Goal: Transaction & Acquisition: Purchase product/service

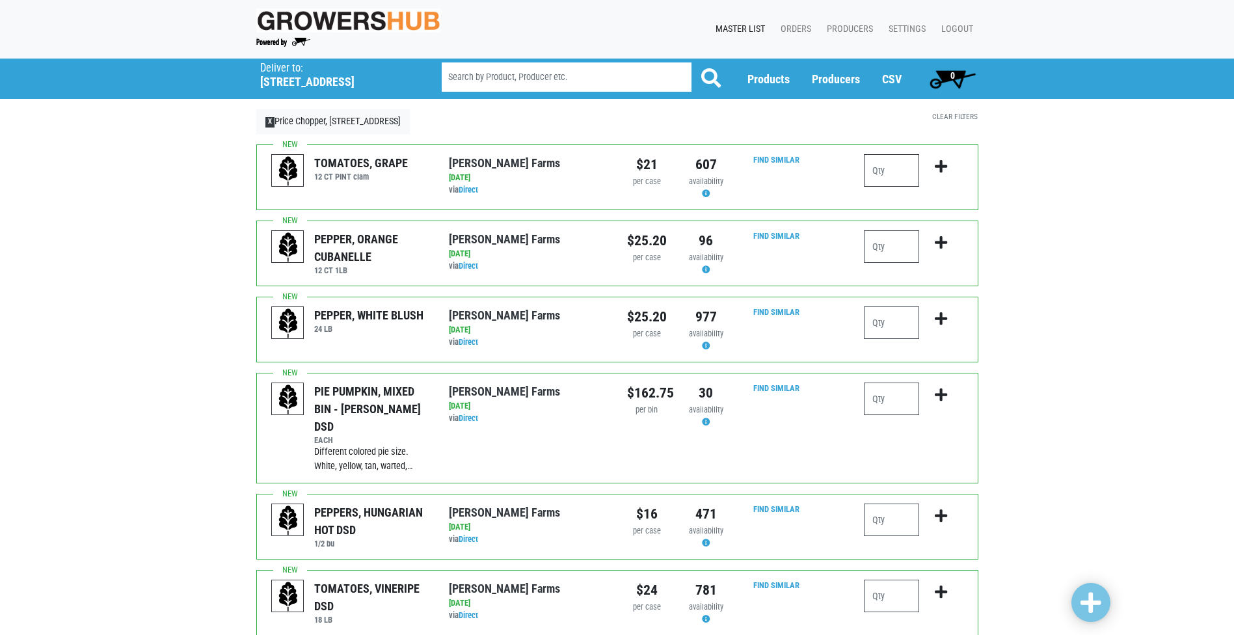
click at [881, 170] on input "number" at bounding box center [891, 170] width 55 height 33
type input "2"
click at [939, 167] on icon "submit" at bounding box center [941, 166] width 12 height 14
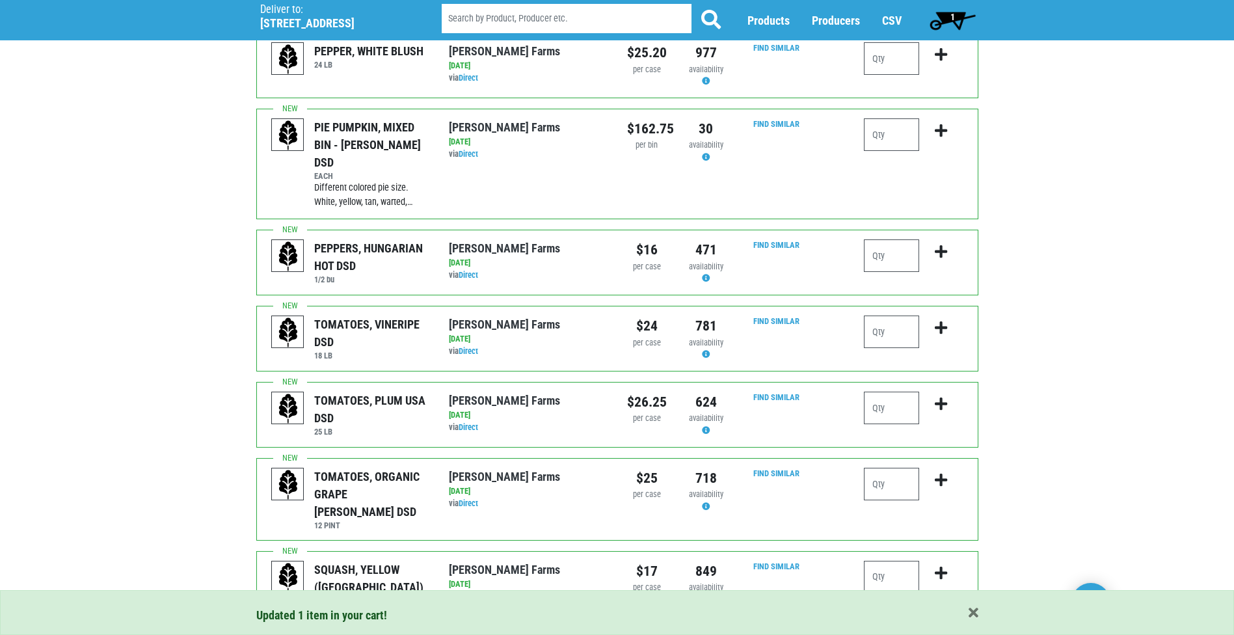
scroll to position [325, 0]
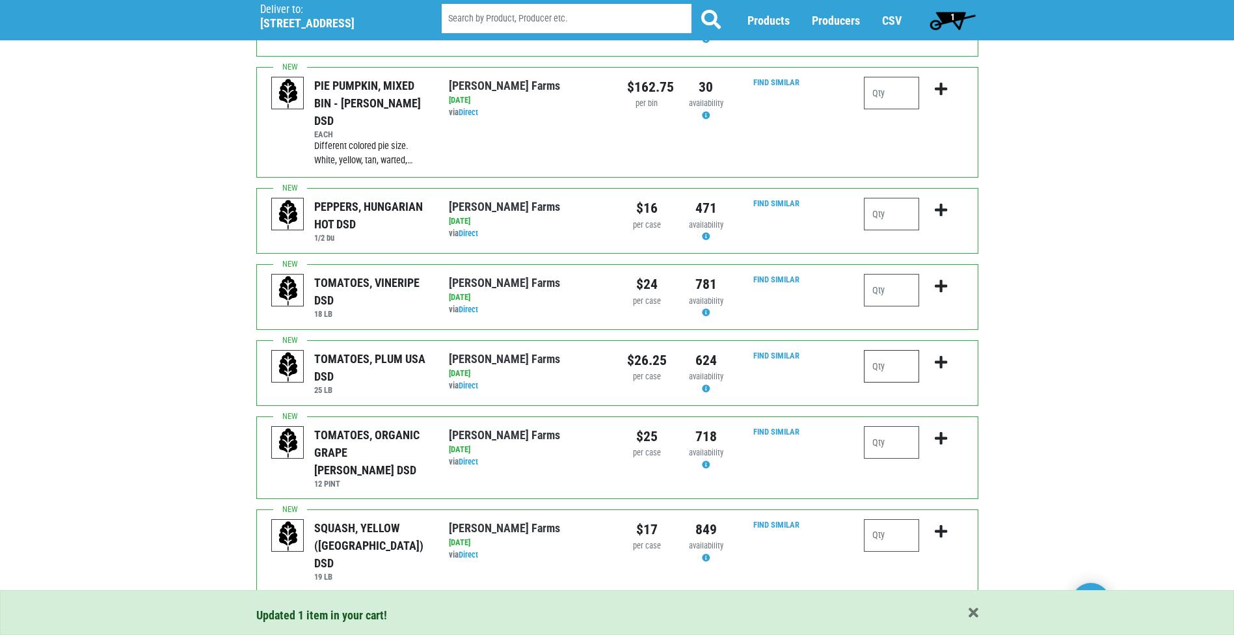
click at [885, 355] on input "number" at bounding box center [891, 366] width 55 height 33
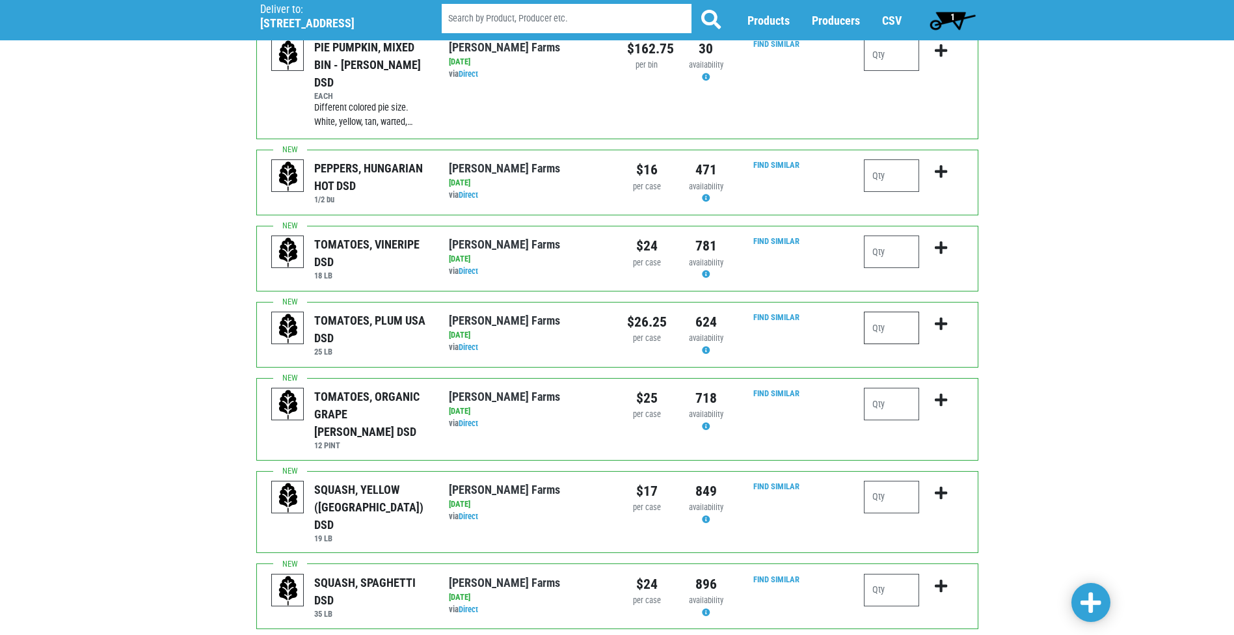
scroll to position [455, 0]
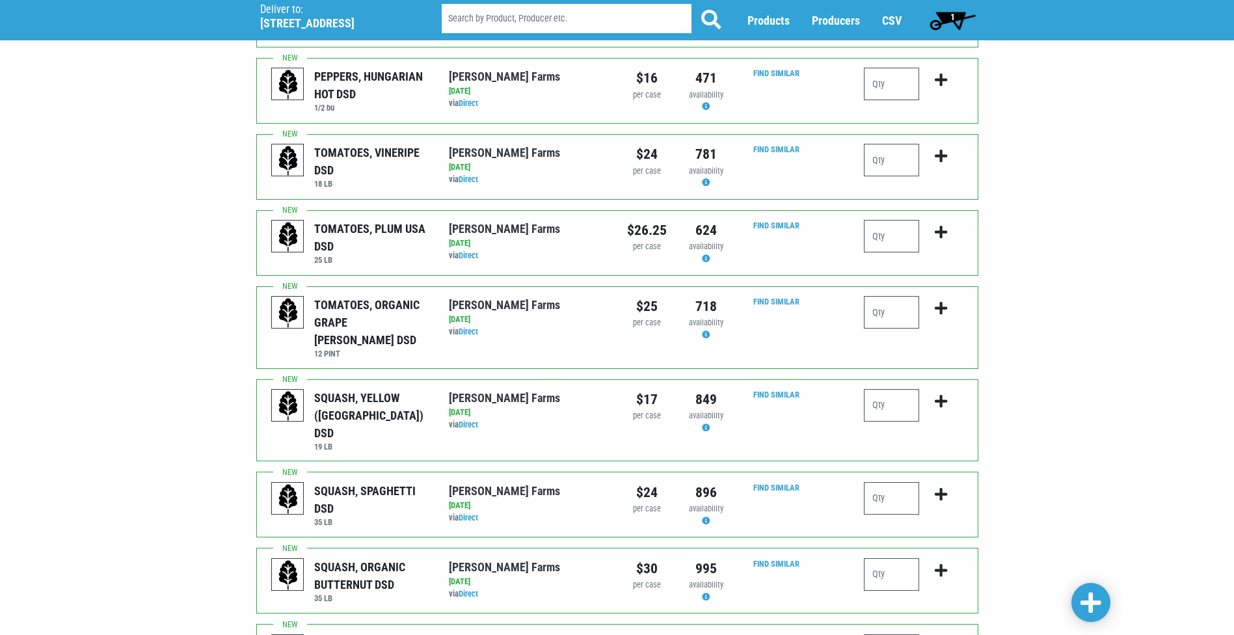
click at [887, 389] on div at bounding box center [891, 410] width 55 height 43
click at [889, 389] on input "number" at bounding box center [891, 405] width 55 height 33
type input "1"
click at [940, 394] on icon "submit" at bounding box center [941, 401] width 12 height 14
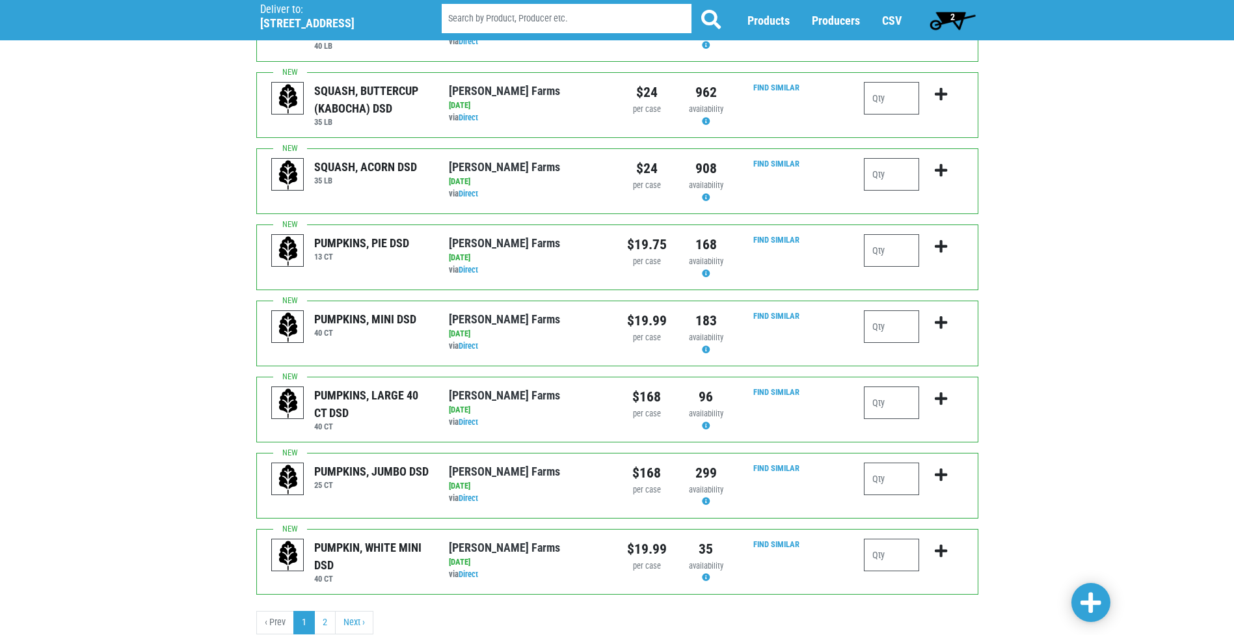
scroll to position [1170, 0]
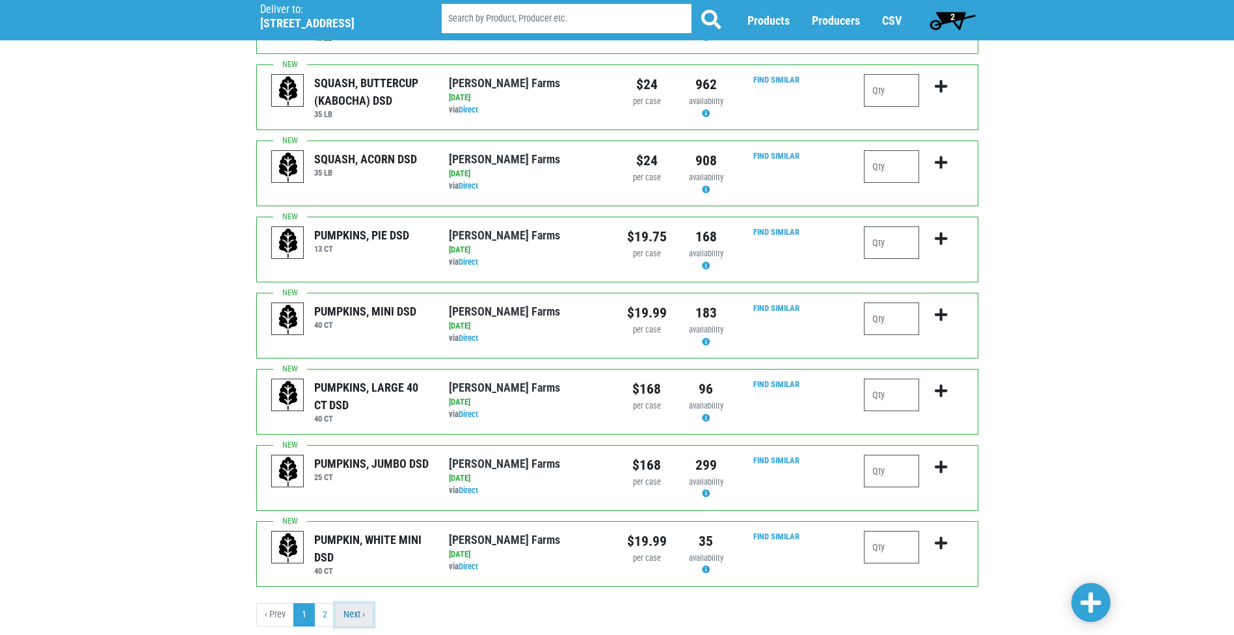
click at [351, 603] on link "Next ›" at bounding box center [354, 614] width 38 height 23
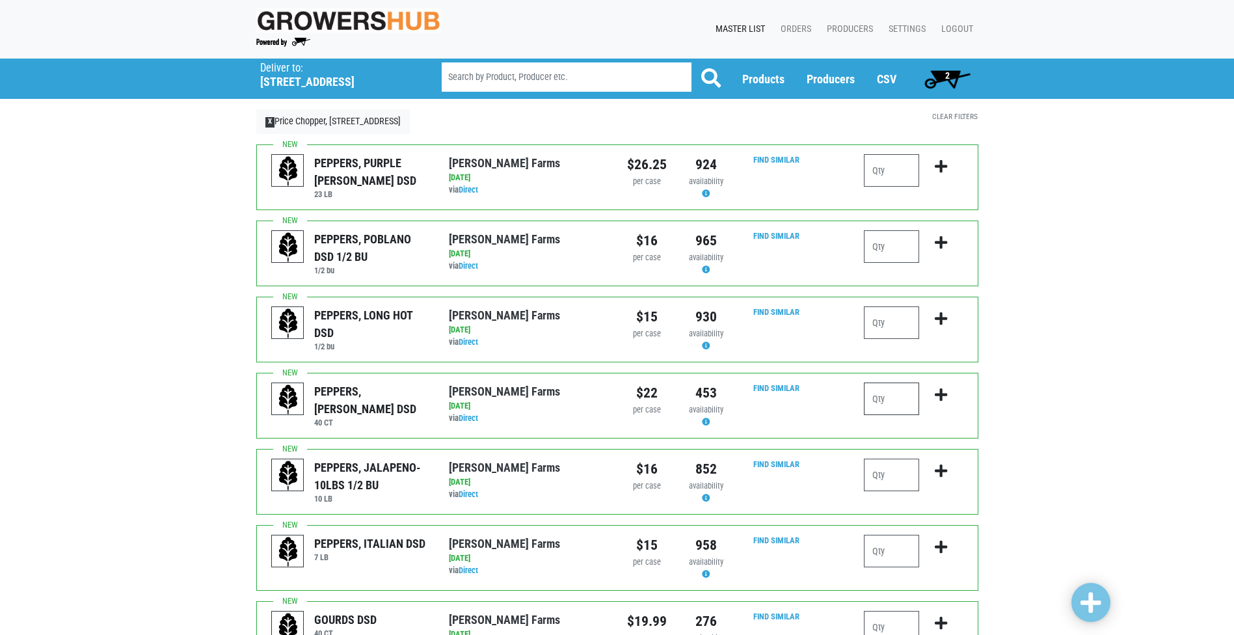
click at [880, 399] on input "number" at bounding box center [891, 399] width 55 height 33
type input "3"
click at [945, 396] on icon "submit" at bounding box center [941, 395] width 12 height 14
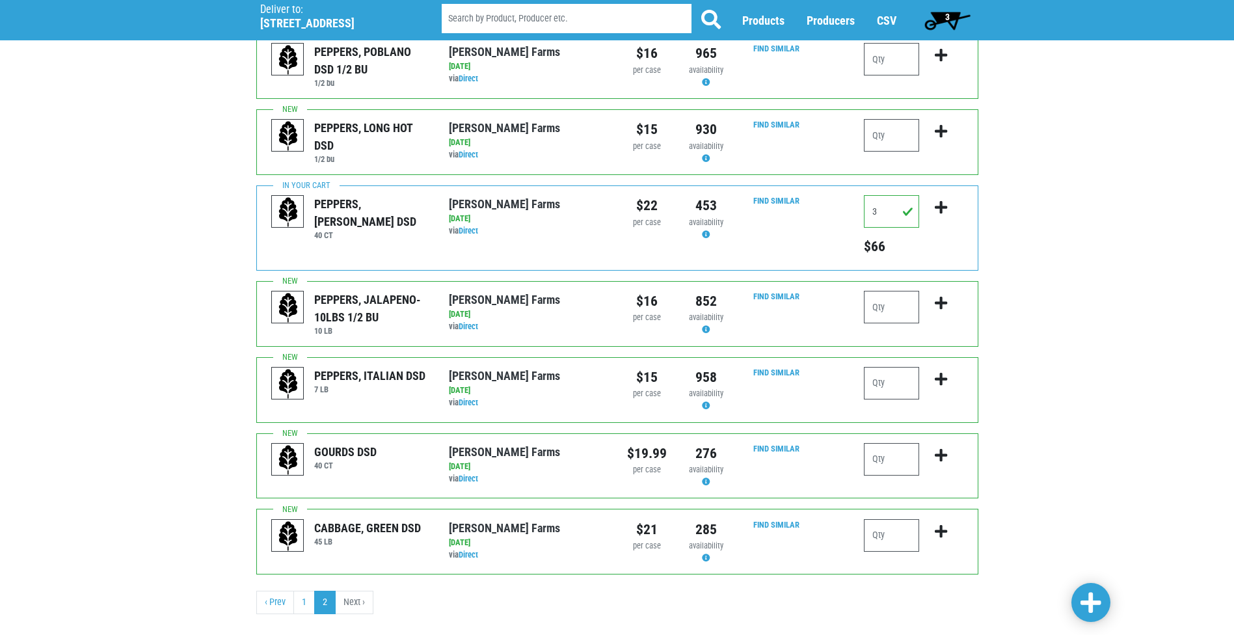
scroll to position [209, 0]
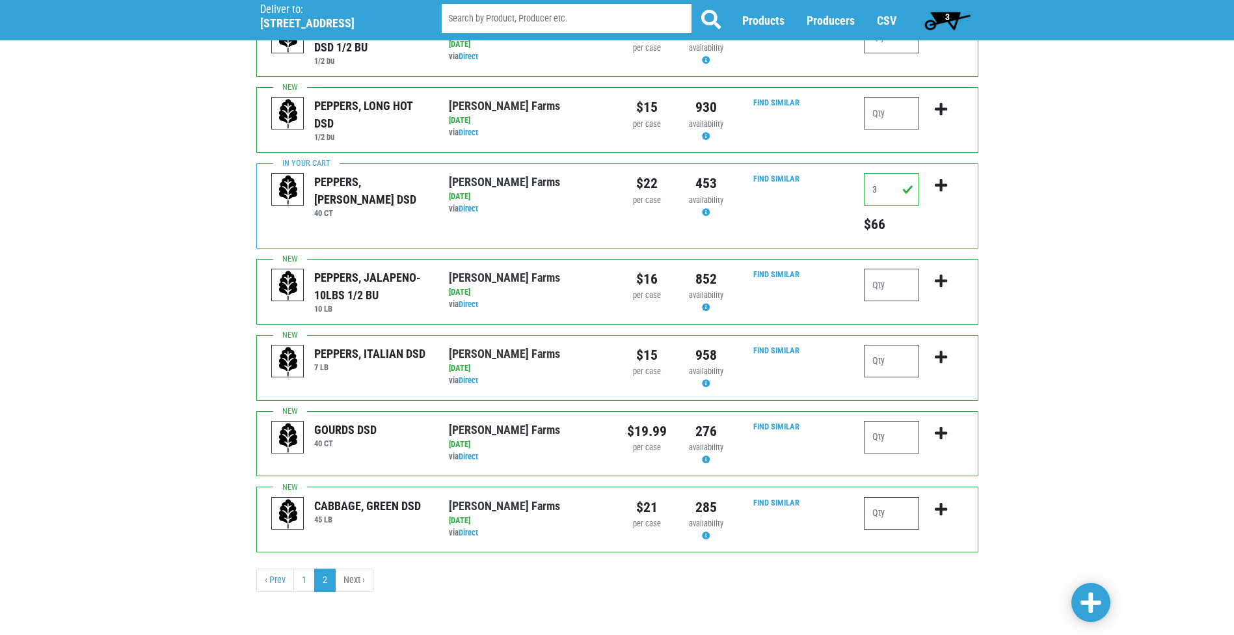
click at [899, 522] on input "number" at bounding box center [891, 513] width 55 height 33
type input "3"
click at [943, 512] on icon "submit" at bounding box center [941, 509] width 12 height 14
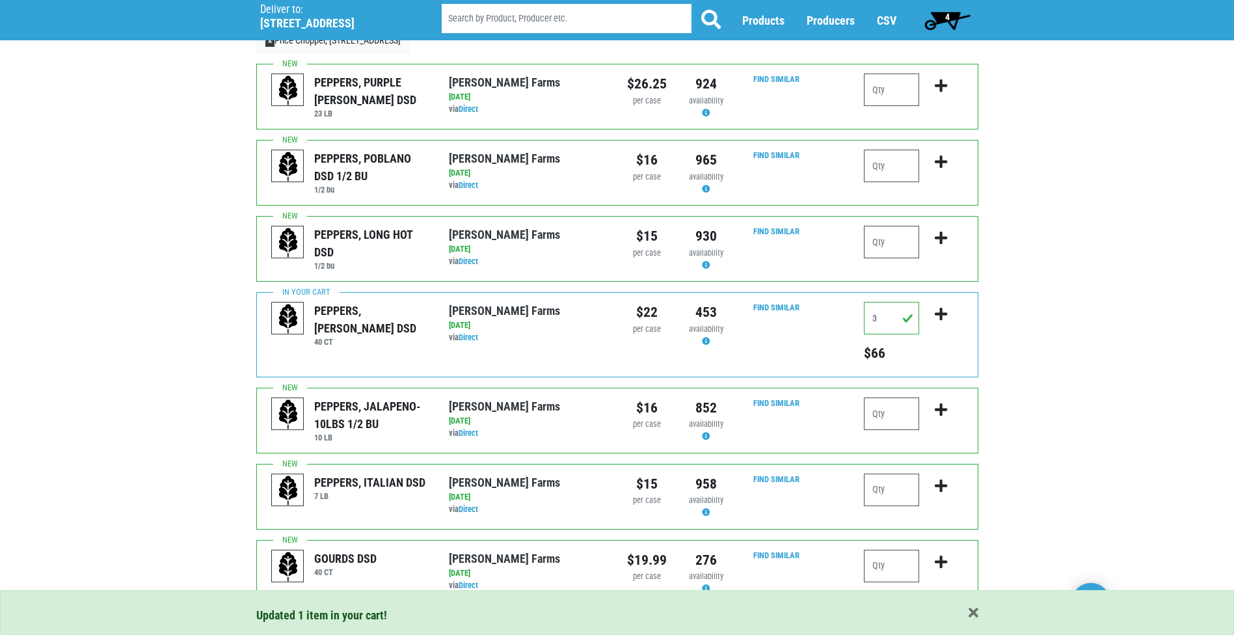
scroll to position [229, 0]
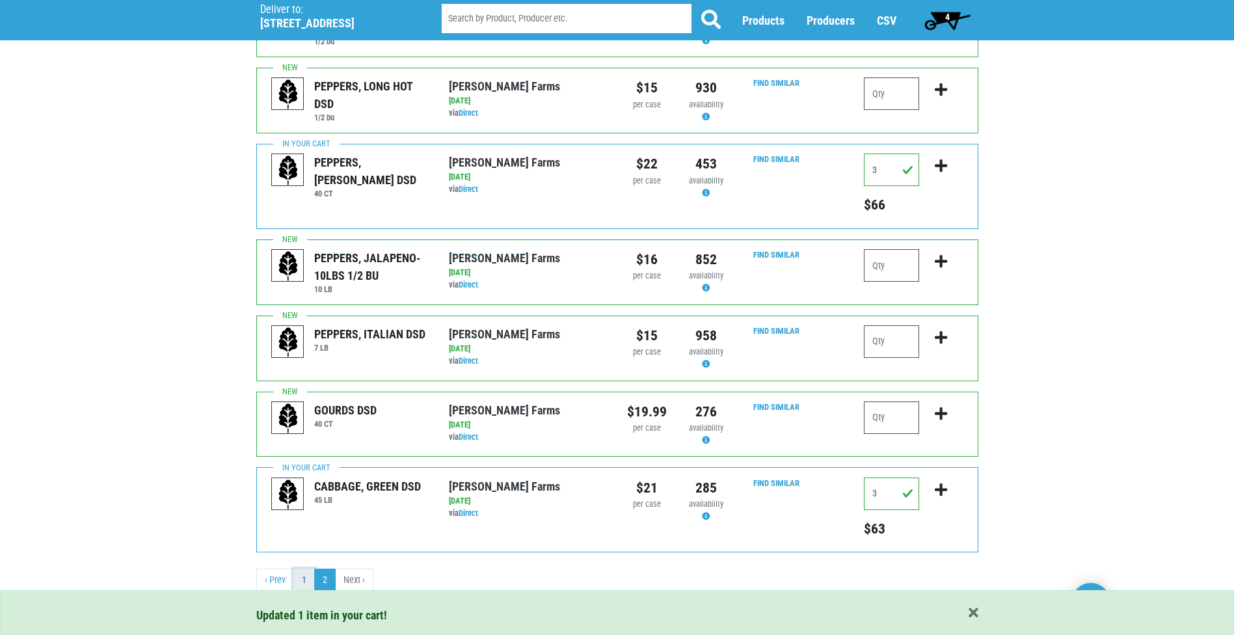
click at [308, 582] on link "1" at bounding box center [303, 580] width 21 height 23
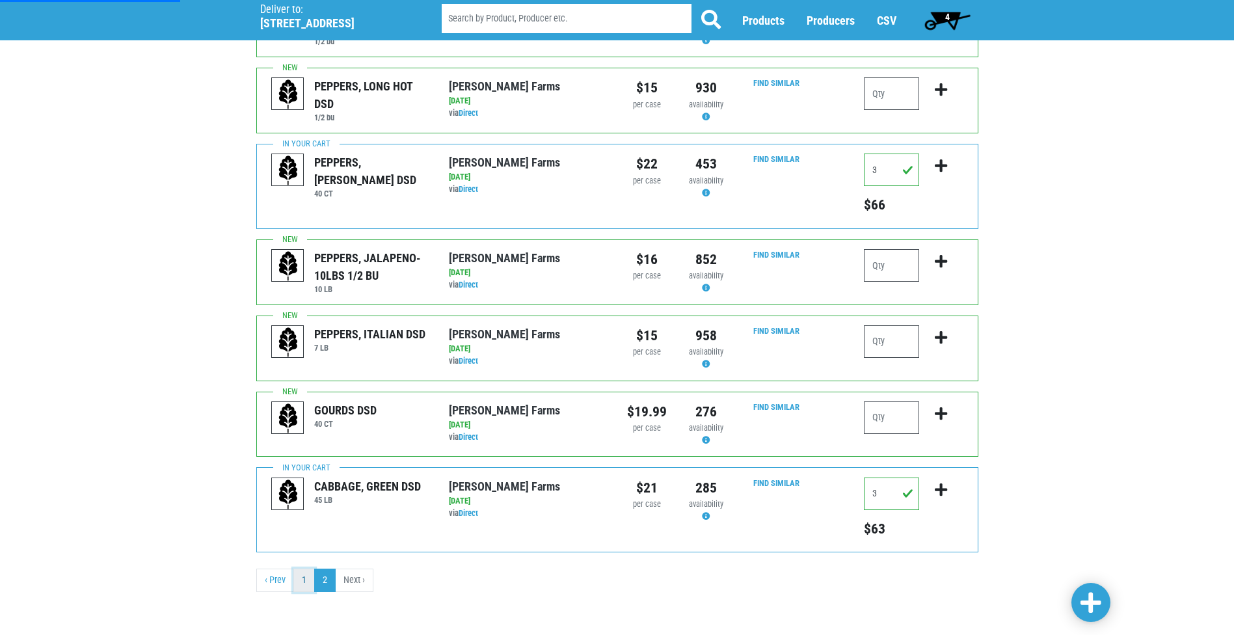
click at [306, 582] on link "1" at bounding box center [303, 580] width 21 height 23
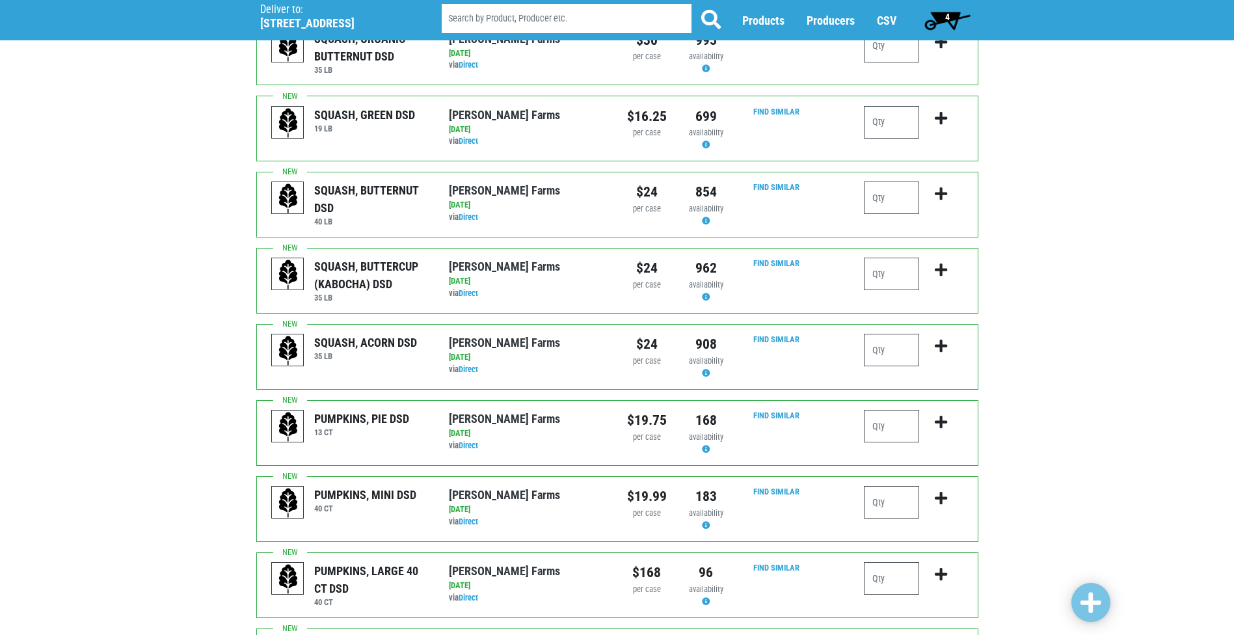
scroll to position [1170, 0]
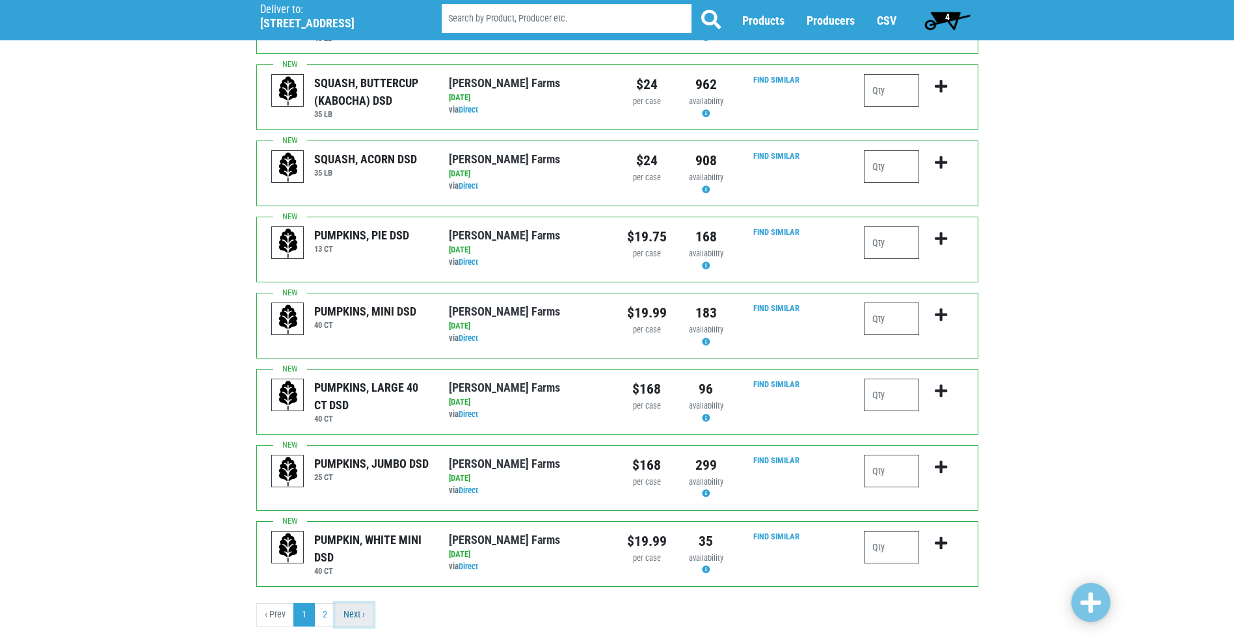
click at [355, 603] on link "Next ›" at bounding box center [354, 614] width 38 height 23
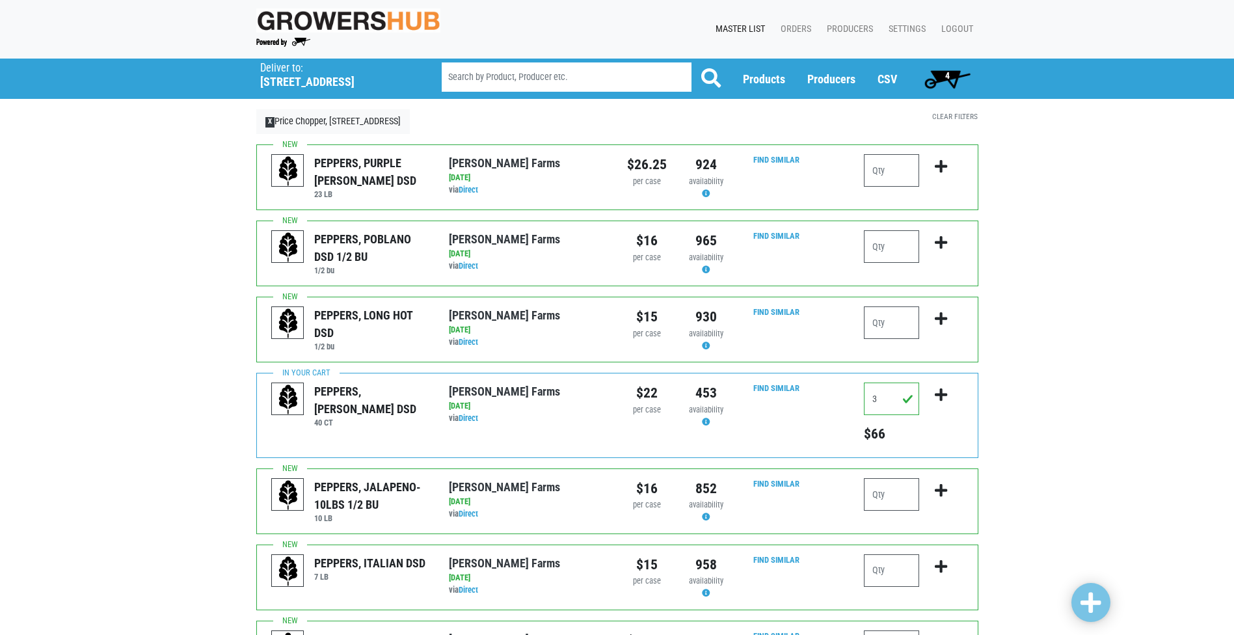
click at [954, 79] on span "4" at bounding box center [948, 79] width 58 height 26
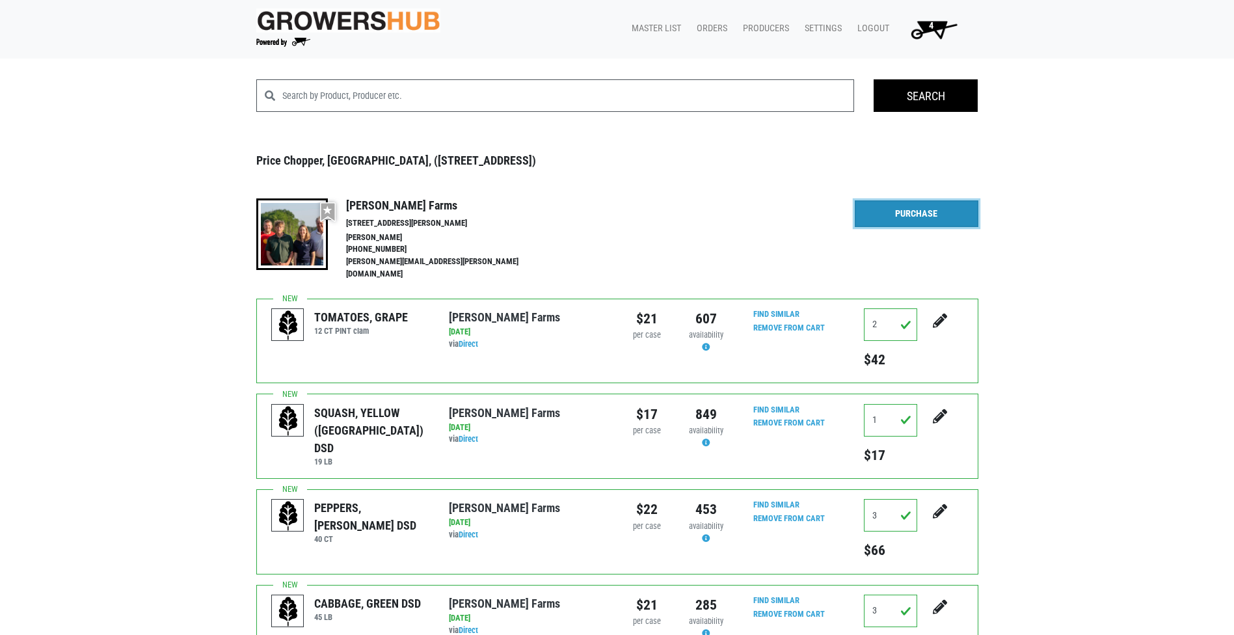
click at [867, 219] on link "Purchase" at bounding box center [917, 213] width 124 height 27
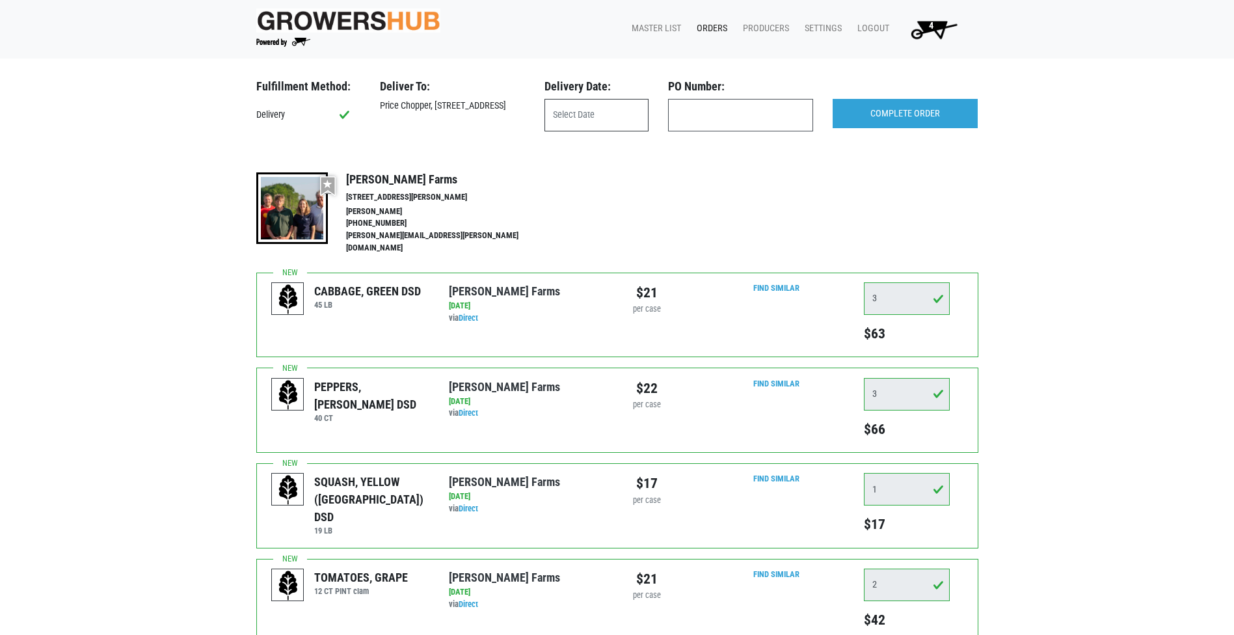
click at [588, 114] on input "text" at bounding box center [597, 115] width 104 height 33
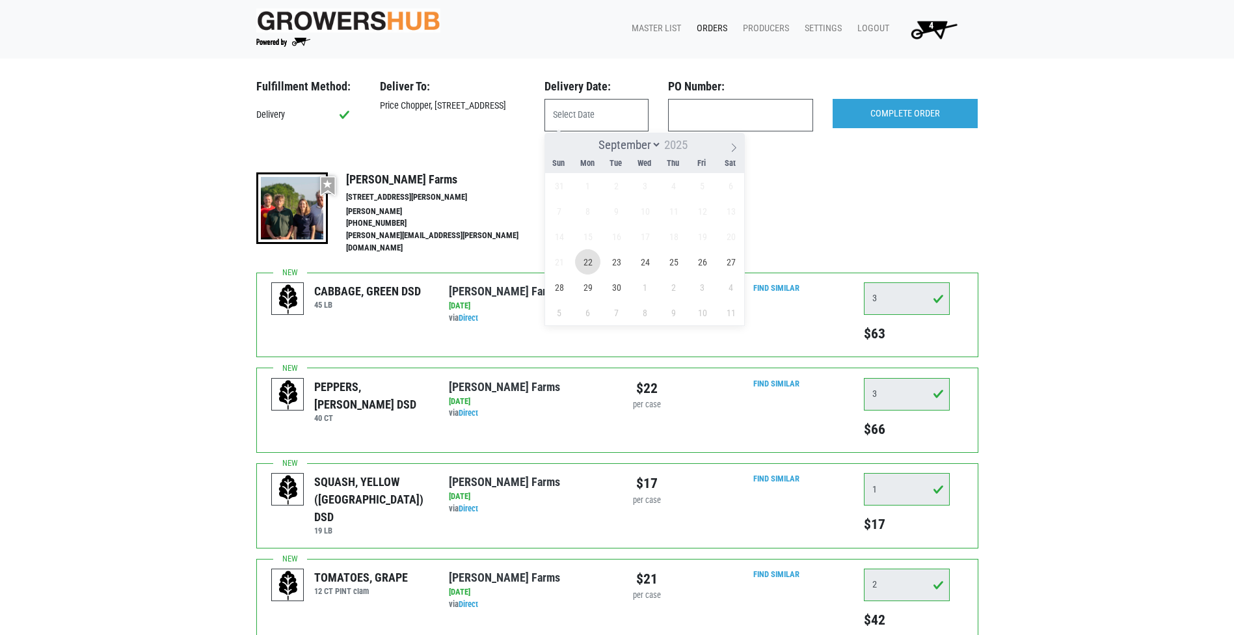
click at [591, 259] on span "22" at bounding box center [587, 261] width 25 height 25
type input "2025-09-22"
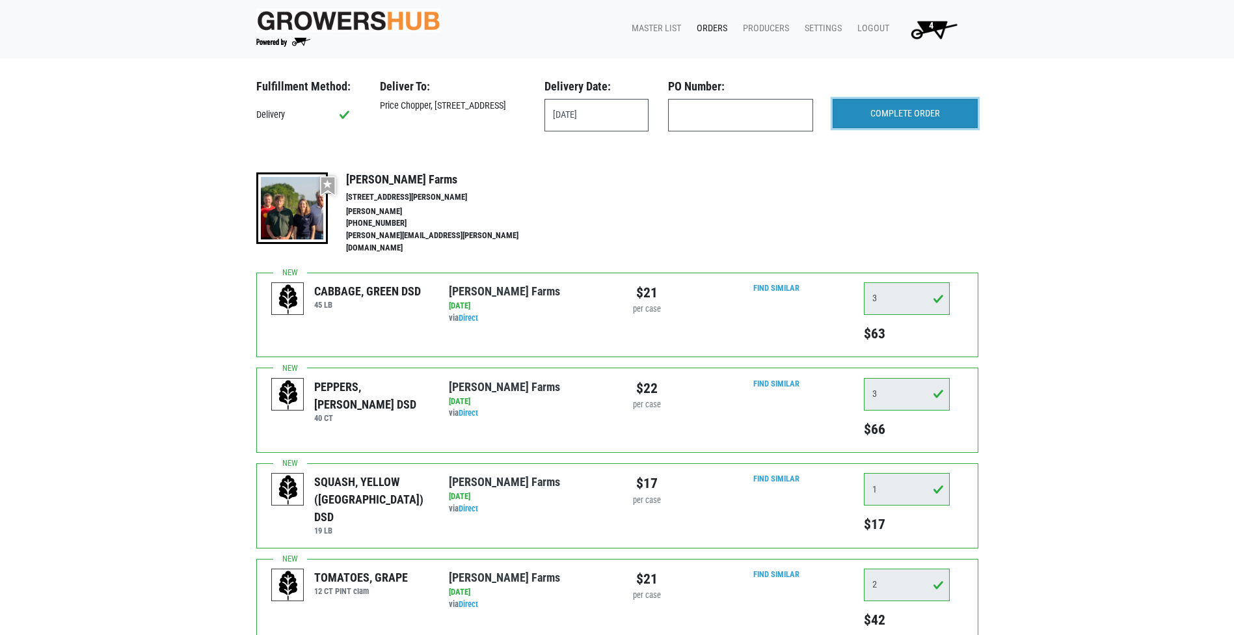
click at [910, 120] on input "COMPLETE ORDER" at bounding box center [905, 114] width 145 height 30
